Goal: Task Accomplishment & Management: Manage account settings

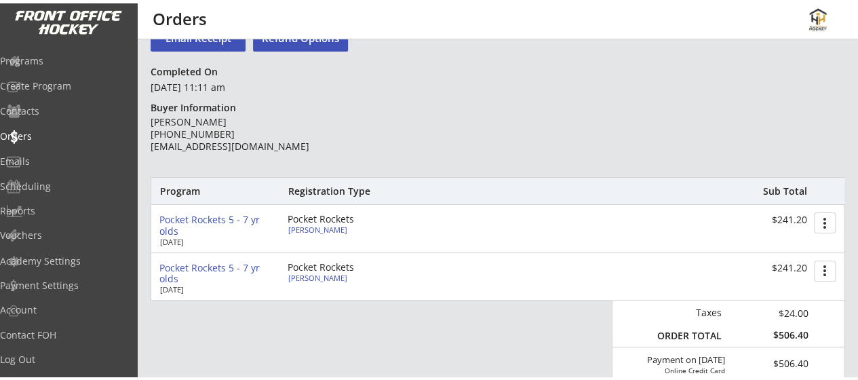
scroll to position [72, 0]
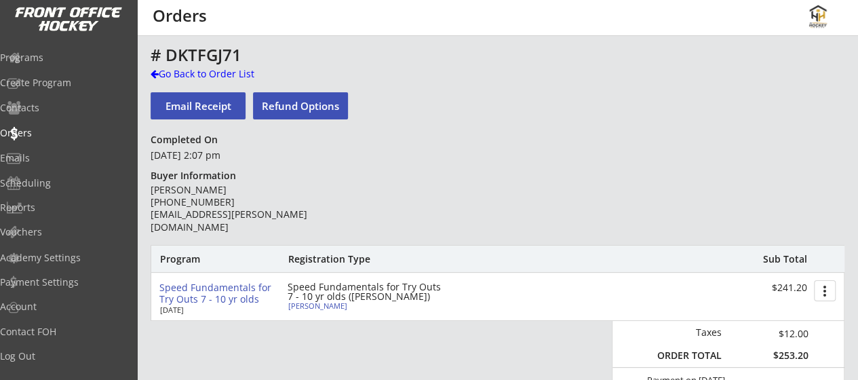
click at [0, 266] on div "Academy Settings" at bounding box center [64, 259] width 129 height 24
select select ""CAD""
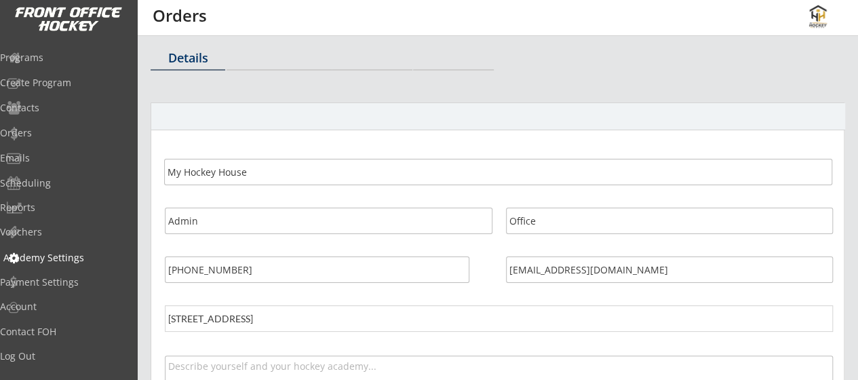
select select ""CAD""
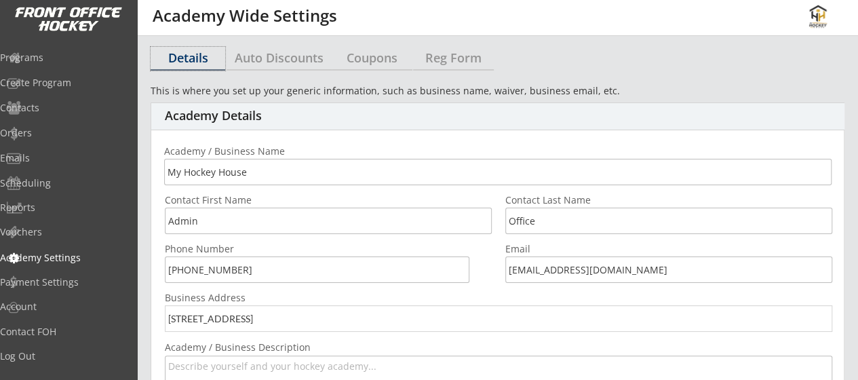
click at [202, 60] on div "Details" at bounding box center [188, 58] width 75 height 12
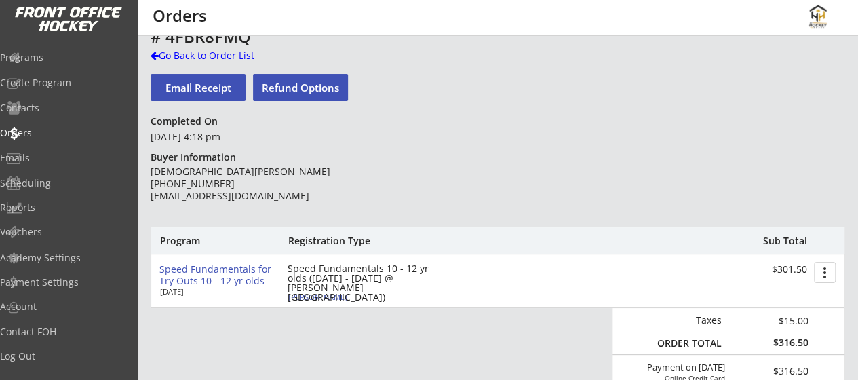
scroll to position [19, 0]
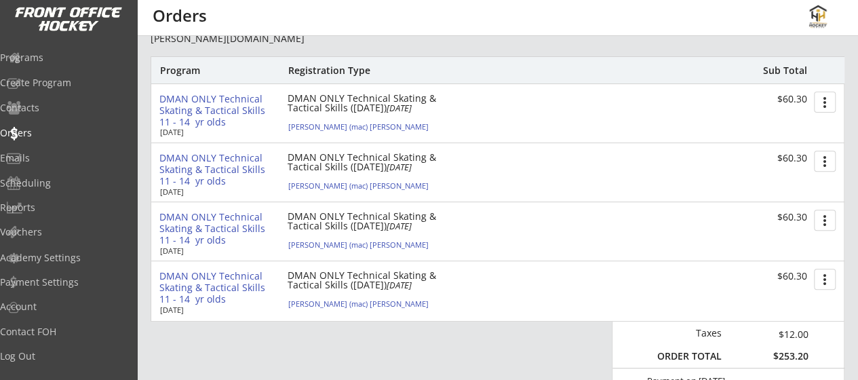
scroll to position [193, 0]
